Goal: Task Accomplishment & Management: Use online tool/utility

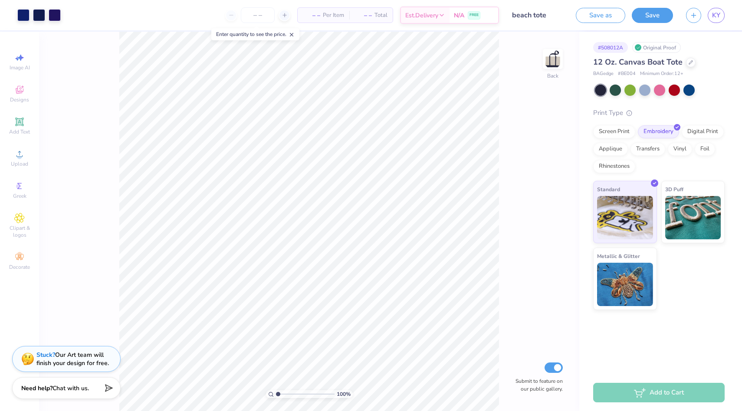
click at [526, 145] on div "100 % Back Submit to feature on our public gallery." at bounding box center [309, 222] width 540 height 380
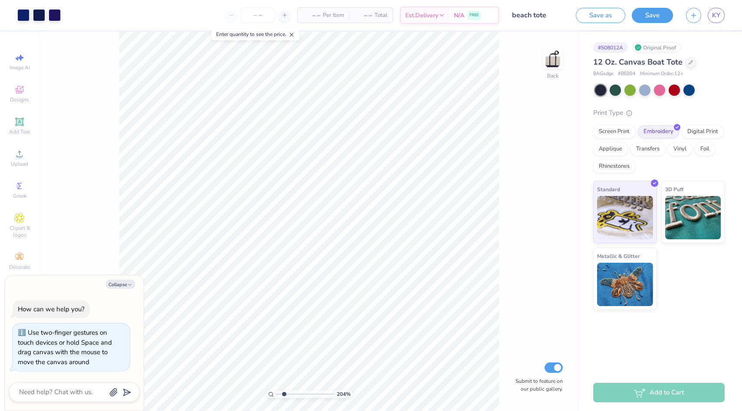
drag, startPoint x: 278, startPoint y: 394, endPoint x: 284, endPoint y: 392, distance: 6.3
type input "2.02"
click at [284, 392] on input "range" at bounding box center [305, 394] width 59 height 8
type textarea "x"
drag, startPoint x: 284, startPoint y: 394, endPoint x: 279, endPoint y: 394, distance: 5.2
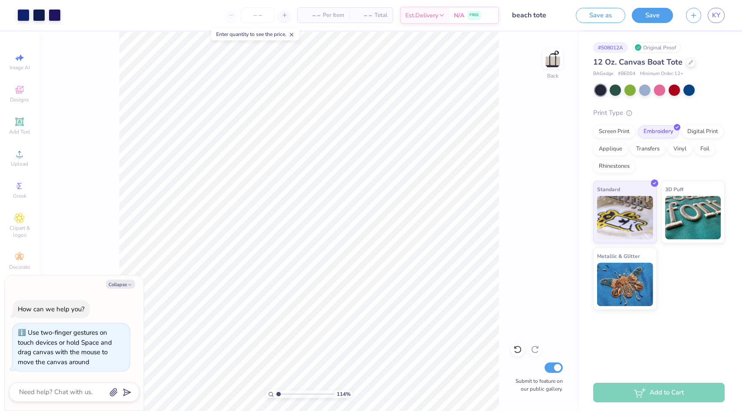
type input "1.14"
click at [279, 394] on input "range" at bounding box center [305, 394] width 59 height 8
click at [652, 10] on button "Save" at bounding box center [652, 14] width 41 height 15
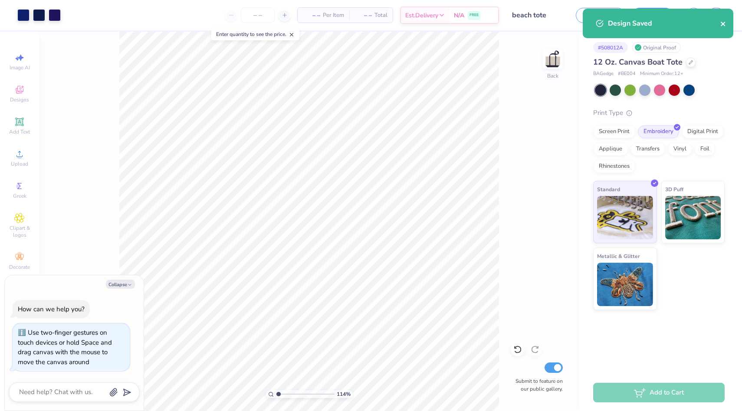
click at [724, 21] on icon "close" at bounding box center [723, 23] width 6 height 7
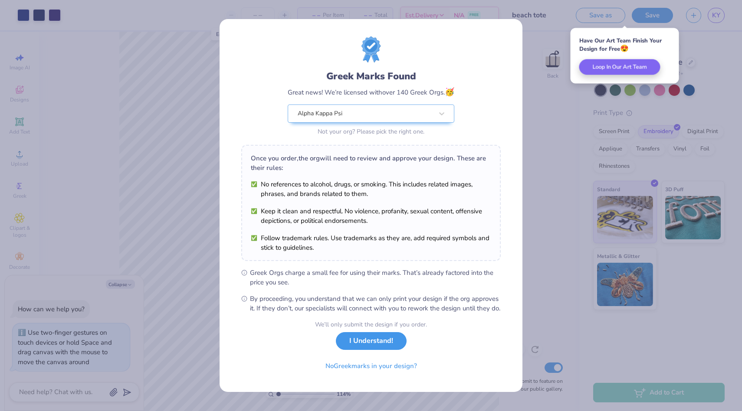
click at [371, 350] on button "I Understand!" at bounding box center [371, 341] width 71 height 18
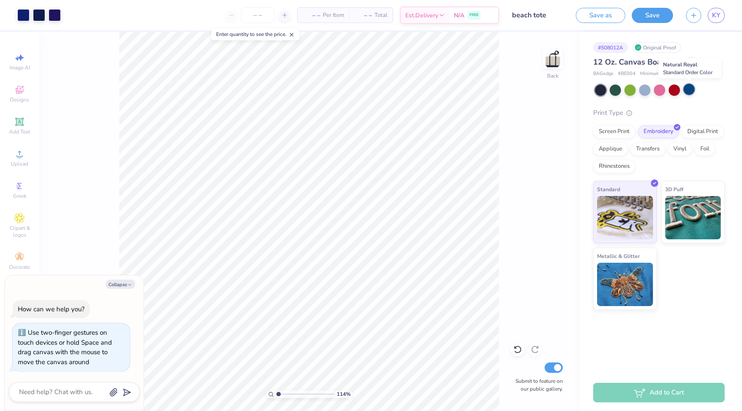
click at [688, 90] on div at bounding box center [688, 89] width 11 height 11
click at [714, 20] on span "KY" at bounding box center [716, 15] width 8 height 10
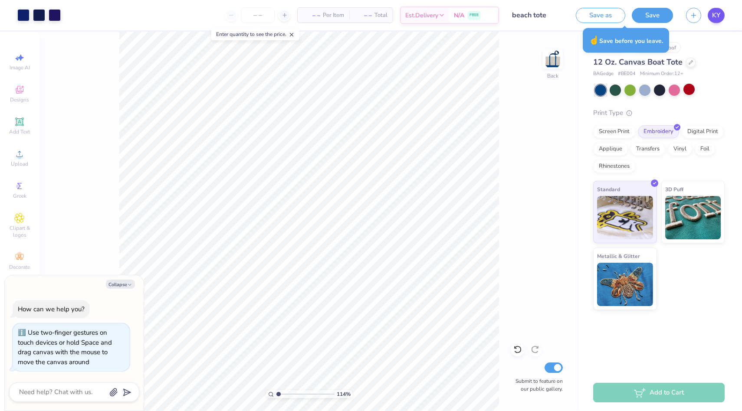
type textarea "x"
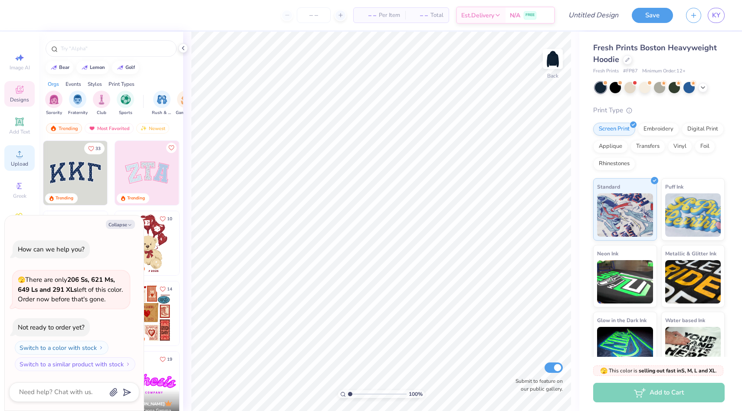
click at [22, 157] on icon at bounding box center [19, 154] width 6 height 6
click at [22, 157] on icon at bounding box center [19, 154] width 10 height 10
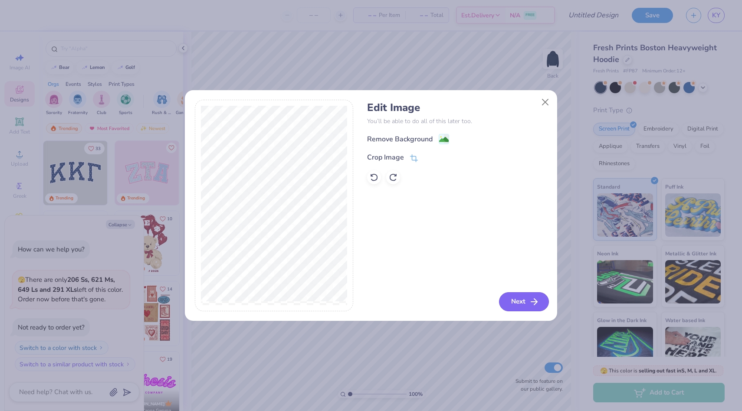
click at [512, 299] on button "Next" at bounding box center [524, 301] width 50 height 19
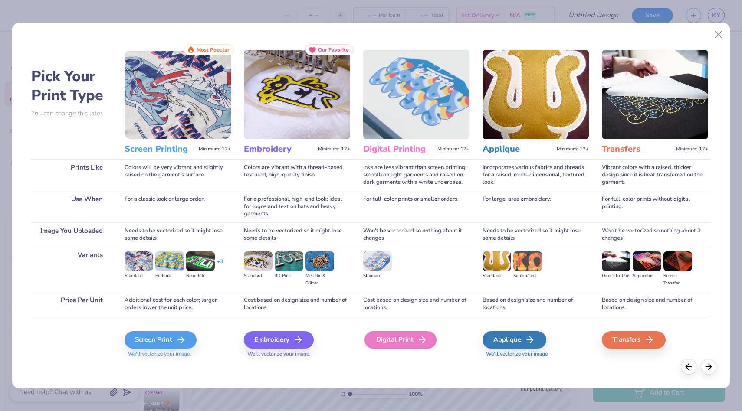
click at [420, 346] on div "Digital Print" at bounding box center [400, 339] width 72 height 17
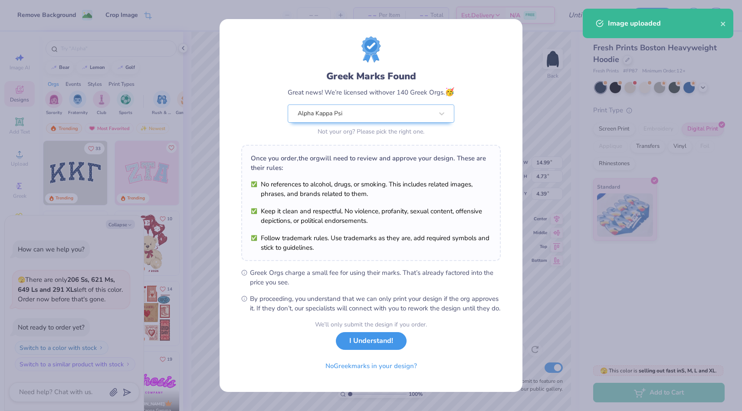
click at [379, 350] on button "I Understand!" at bounding box center [371, 341] width 71 height 18
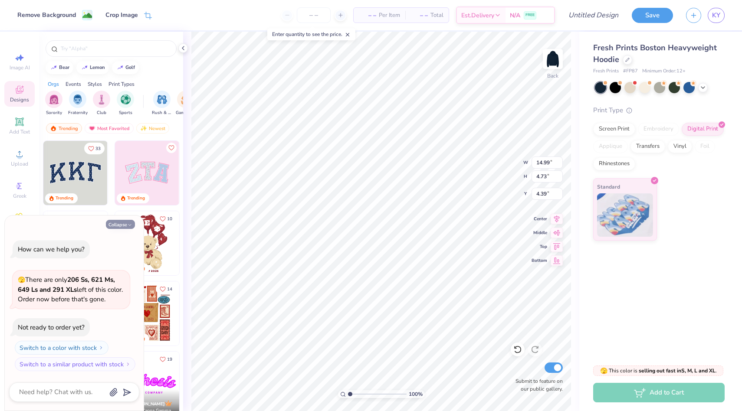
click at [124, 228] on button "Collapse" at bounding box center [120, 224] width 29 height 9
type textarea "x"
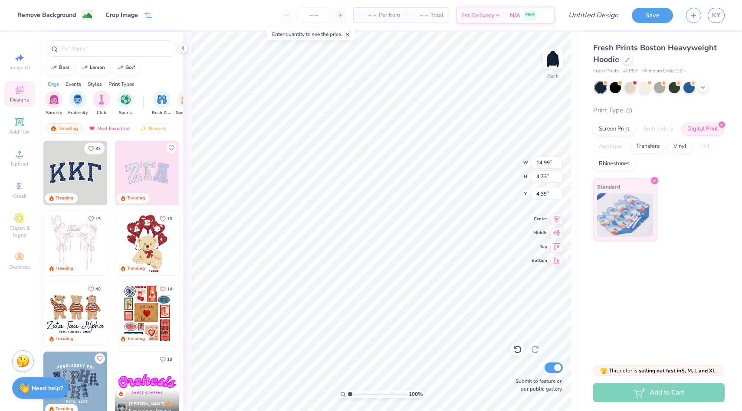
type input "12.30"
type input "3.88"
type input "3.00"
click at [486, 167] on div "100 % Back W 12.30 12.30 " H 3.88 3.88 " Y 3.00 3.00 " Center Middle Top Bottom…" at bounding box center [381, 222] width 396 height 380
type input "1.92"
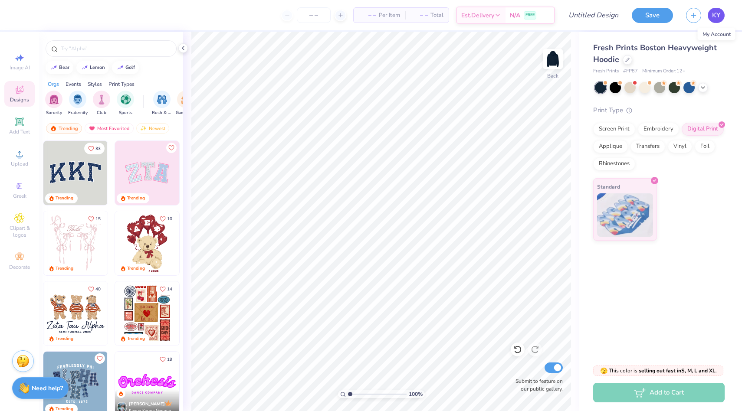
click at [712, 16] on link "KY" at bounding box center [716, 15] width 17 height 15
